Goal: Navigation & Orientation: Find specific page/section

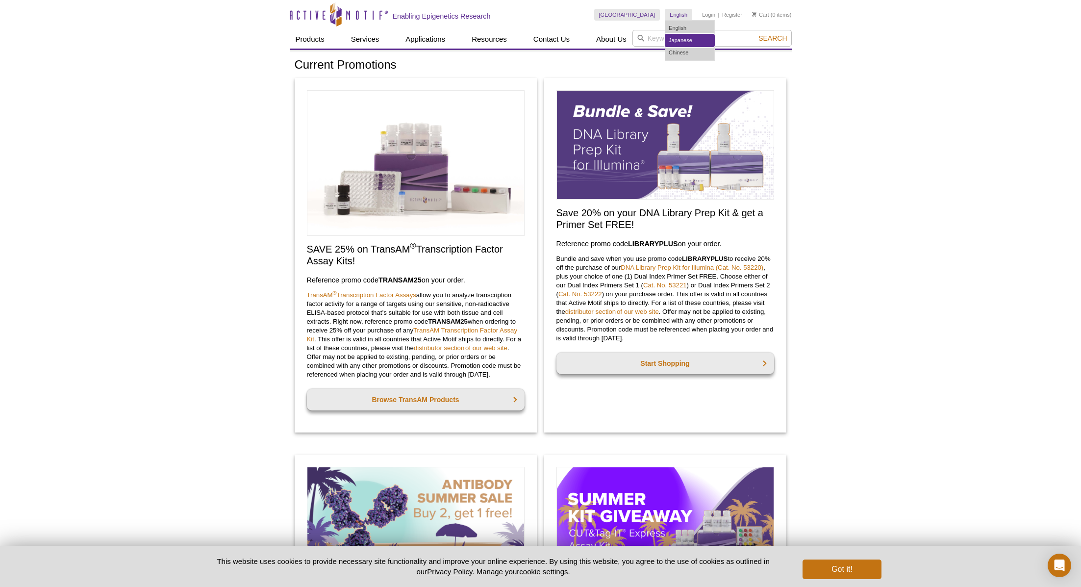
click at [677, 40] on link "Japanese" at bounding box center [689, 40] width 49 height 12
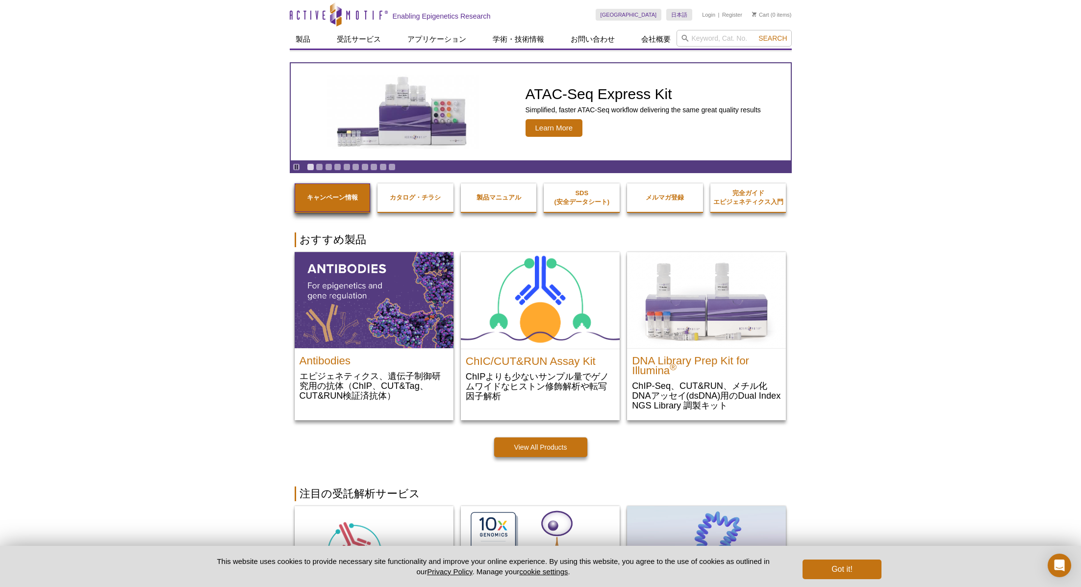
click at [339, 200] on strong "キャンペーン情報" at bounding box center [332, 197] width 51 height 7
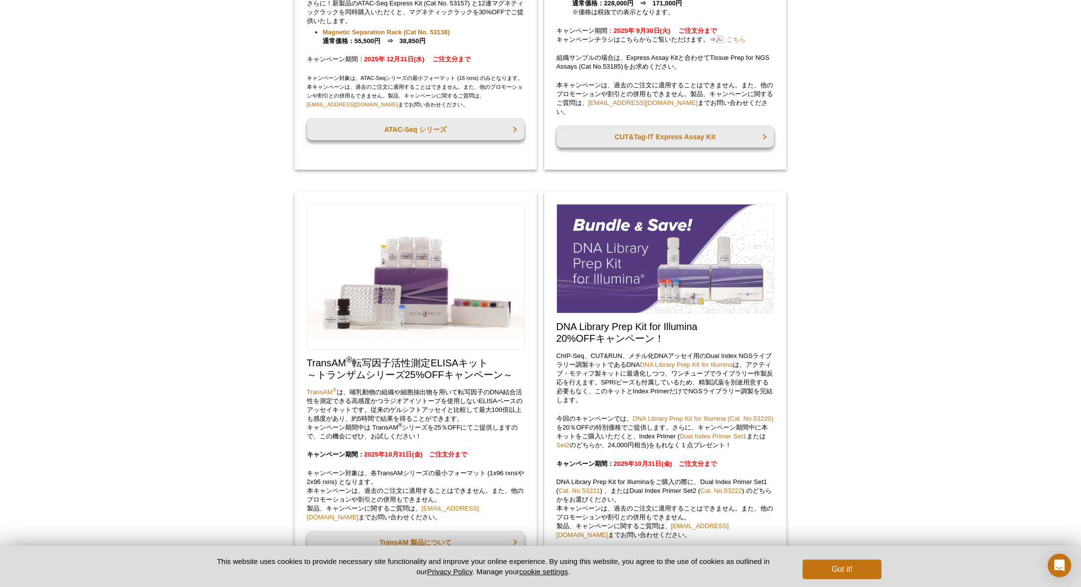
scroll to position [432, 0]
